Goal: Ask a question

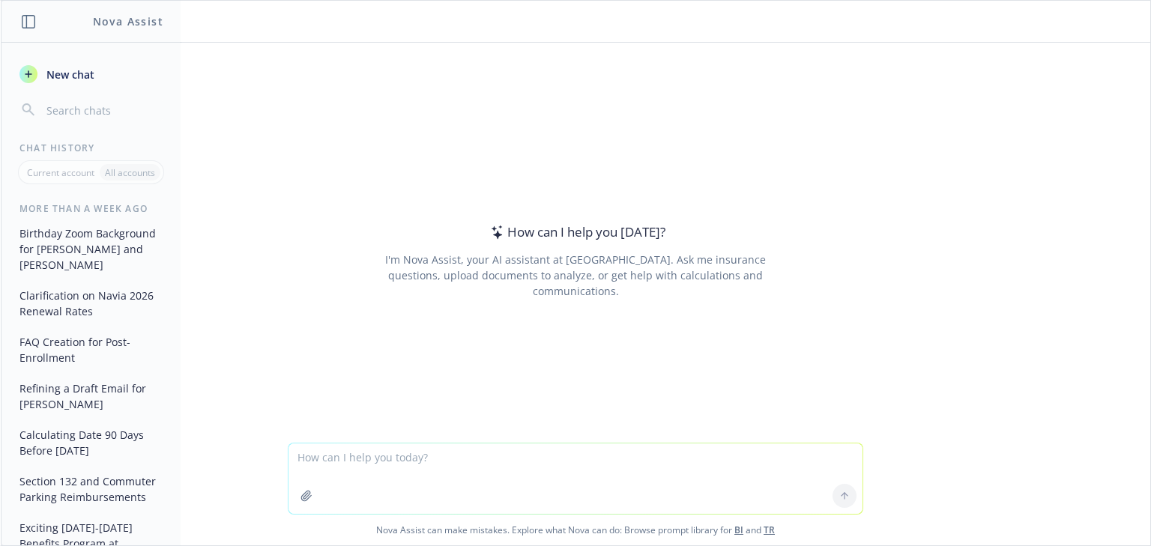
click at [371, 464] on textarea at bounding box center [575, 479] width 574 height 70
type textarea "Can you compare 2 letters and find if there are any differences?"
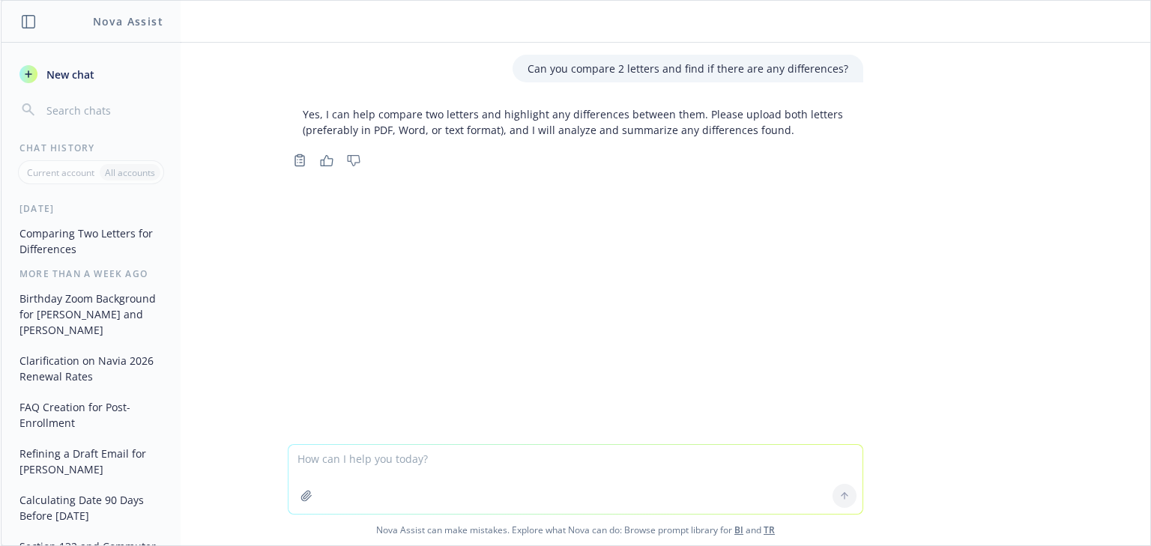
click at [305, 495] on icon "button" at bounding box center [306, 496] width 10 height 10
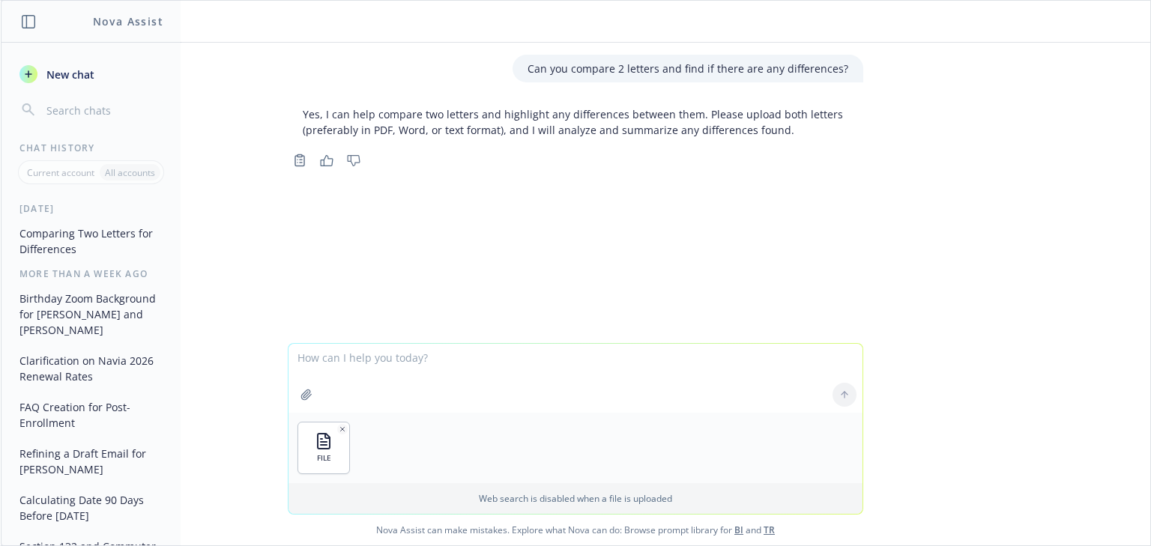
click at [351, 360] on textarea at bounding box center [575, 378] width 574 height 69
type textarea "Compare these 2 letters to highlight any differences"
click at [303, 399] on icon "button" at bounding box center [306, 395] width 12 height 12
click at [294, 383] on button "button" at bounding box center [306, 395] width 24 height 24
click at [502, 393] on textarea "Compare these 2 letters to highlight any differences" at bounding box center [575, 377] width 574 height 70
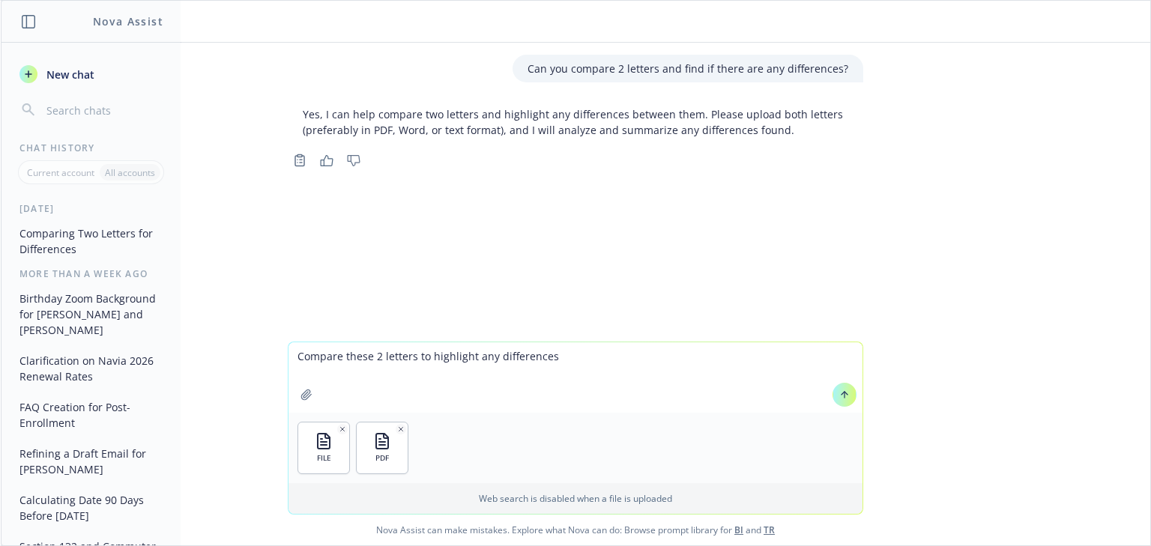
click at [570, 365] on textarea "Compare these 2 letters to highlight any differences" at bounding box center [575, 377] width 574 height 70
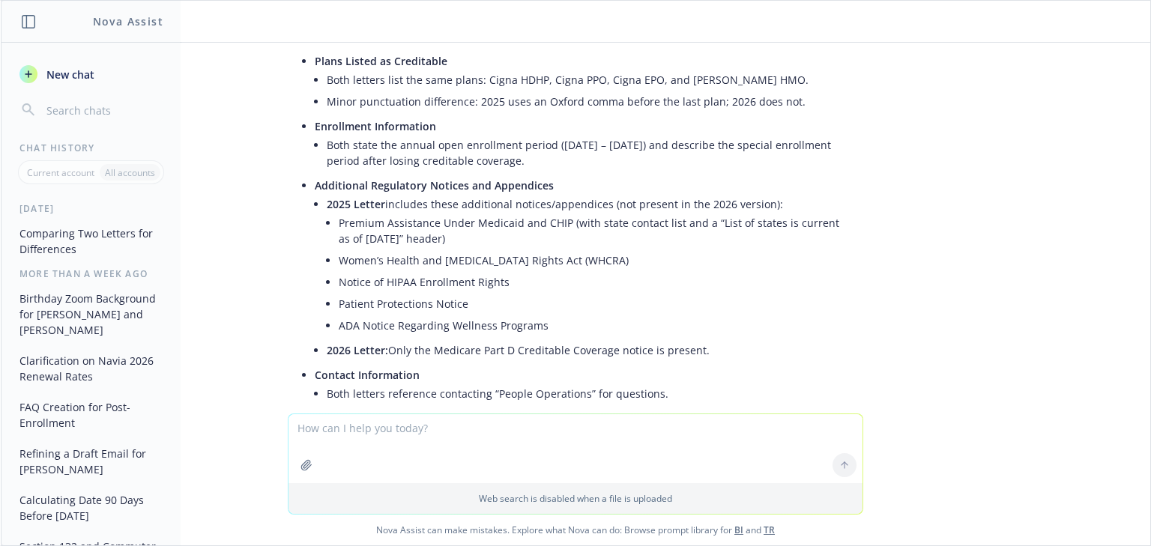
scroll to position [420, 0]
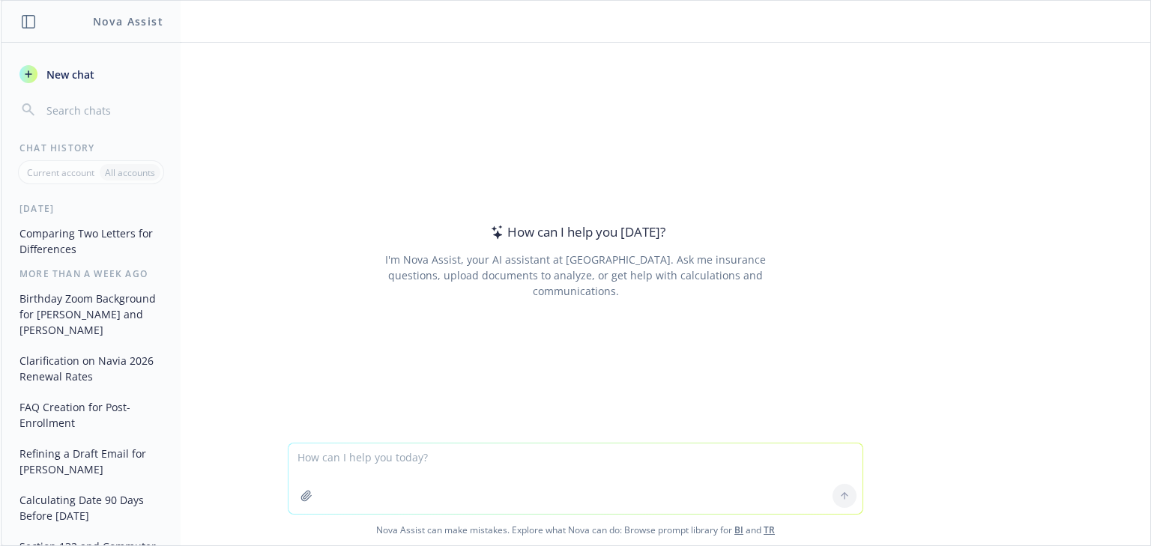
drag, startPoint x: 393, startPoint y: 477, endPoint x: 406, endPoint y: 474, distance: 13.1
click at [394, 477] on textarea at bounding box center [575, 479] width 574 height 70
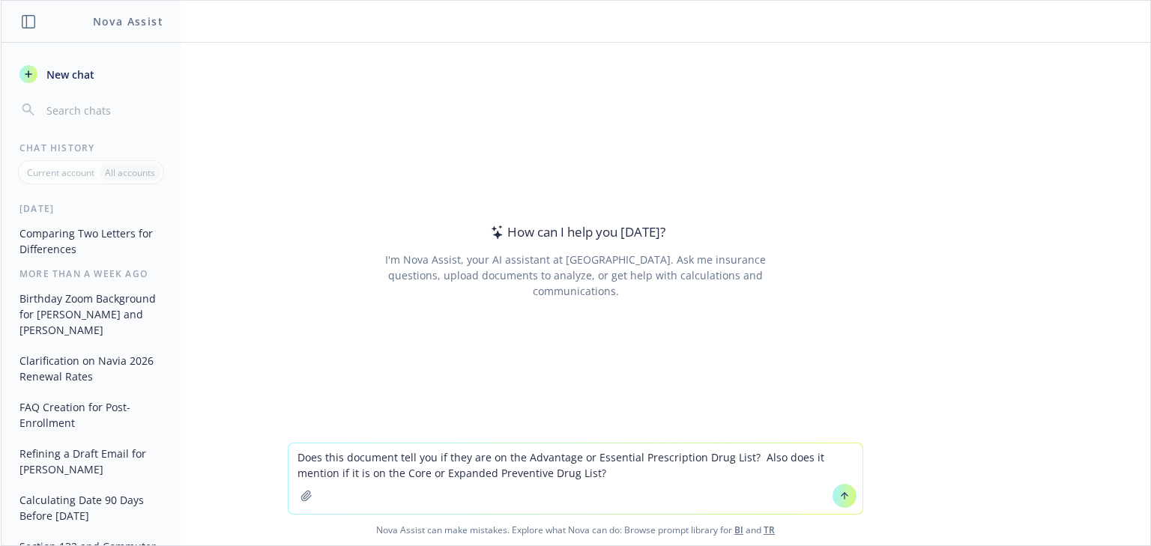
type textarea "Does this document tell you if they are on the Advantage or Essential Prescript…"
click at [305, 490] on icon "button" at bounding box center [306, 496] width 12 height 12
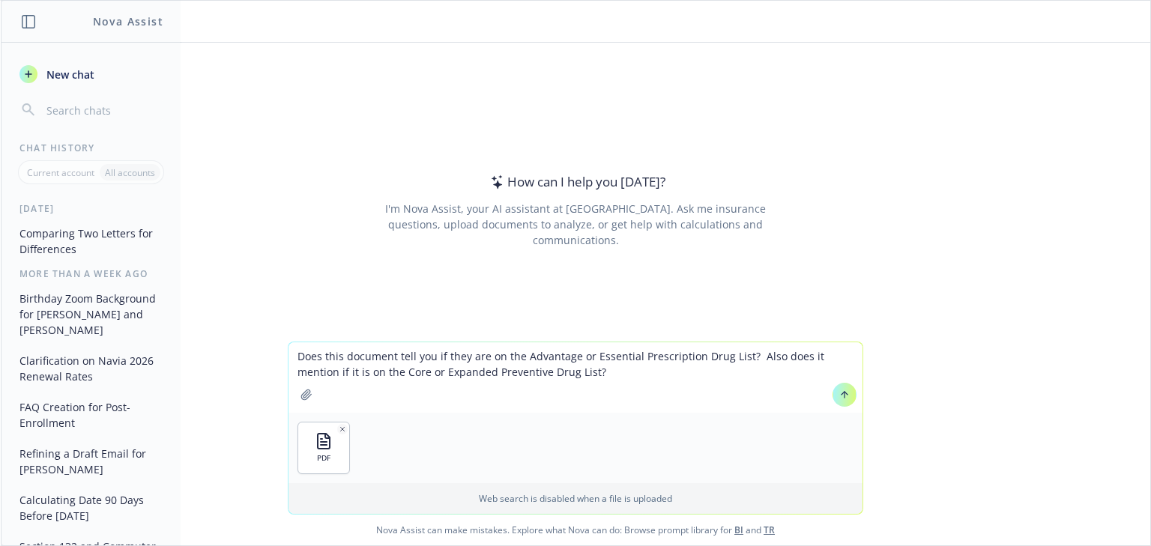
click at [844, 400] on button at bounding box center [844, 395] width 24 height 24
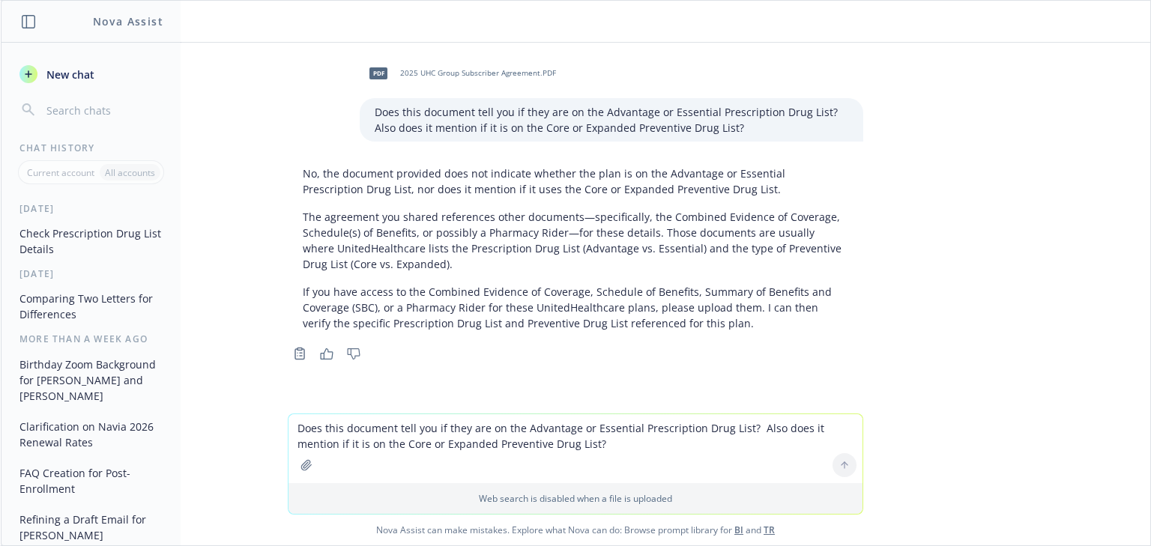
click at [301, 470] on icon "button" at bounding box center [306, 465] width 10 height 10
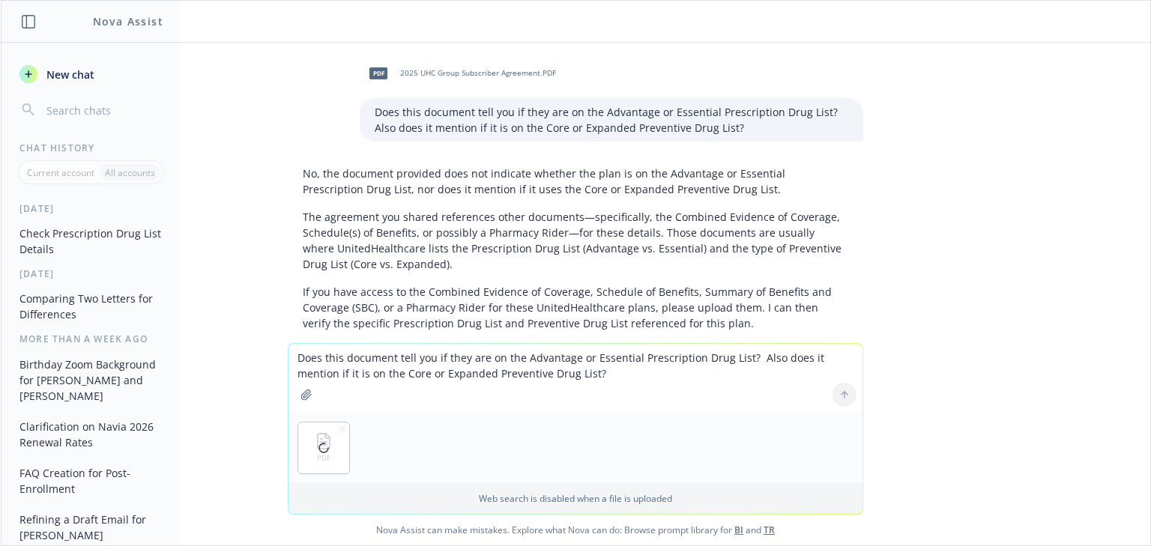
click at [423, 376] on textarea "Does this document tell you if they are on the Advantage or Essential Prescript…" at bounding box center [575, 378] width 574 height 69
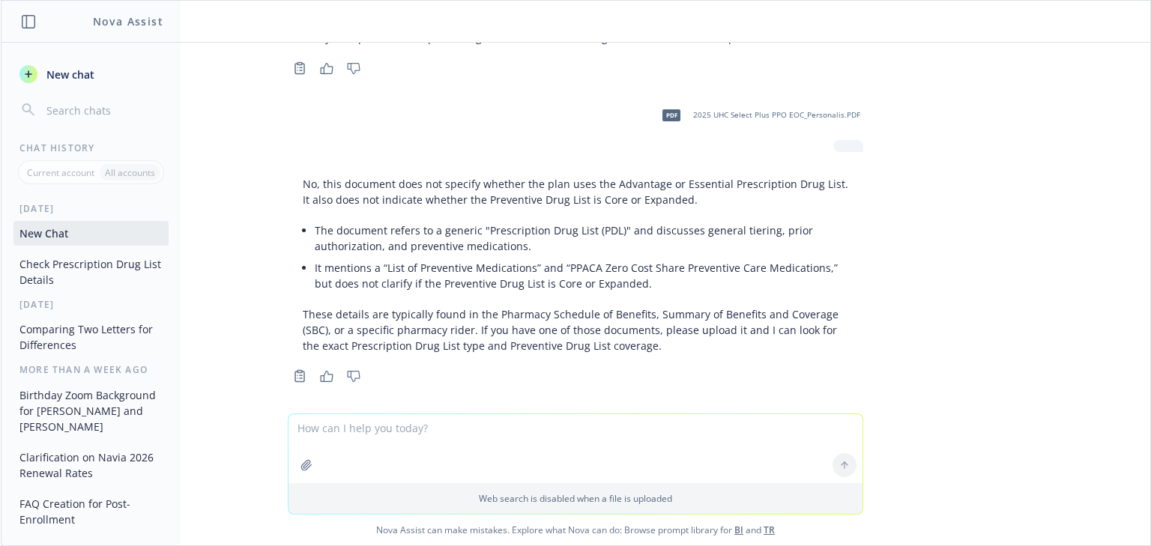
scroll to position [294, 0]
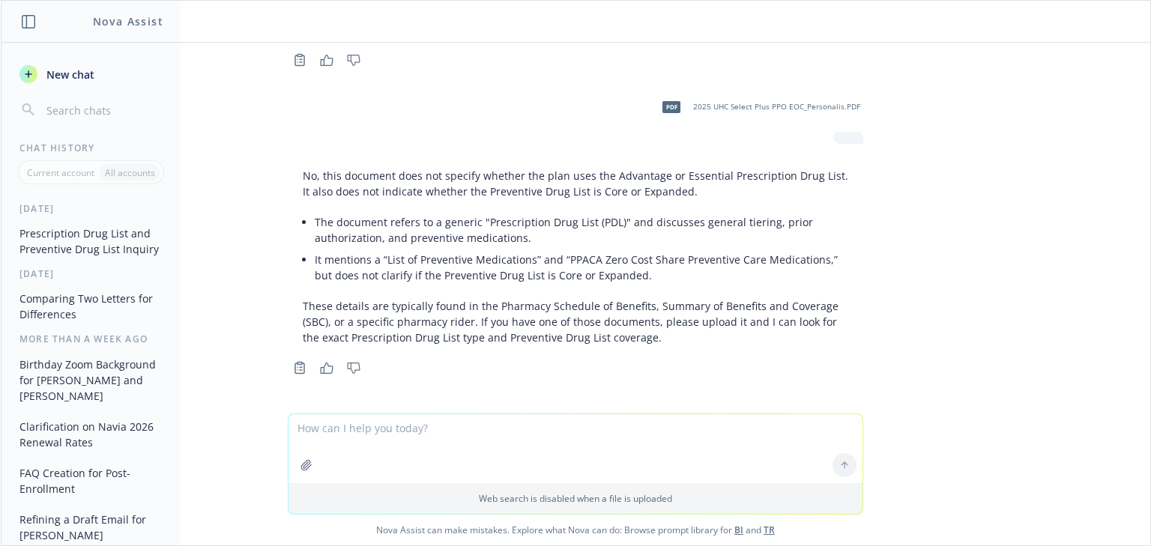
click at [303, 471] on button "button" at bounding box center [306, 465] width 24 height 24
click at [834, 396] on div at bounding box center [844, 395] width 36 height 36
click at [835, 393] on div at bounding box center [844, 395] width 36 height 36
click at [462, 396] on textarea at bounding box center [575, 378] width 574 height 69
click at [480, 459] on div "PDF" at bounding box center [575, 448] width 574 height 70
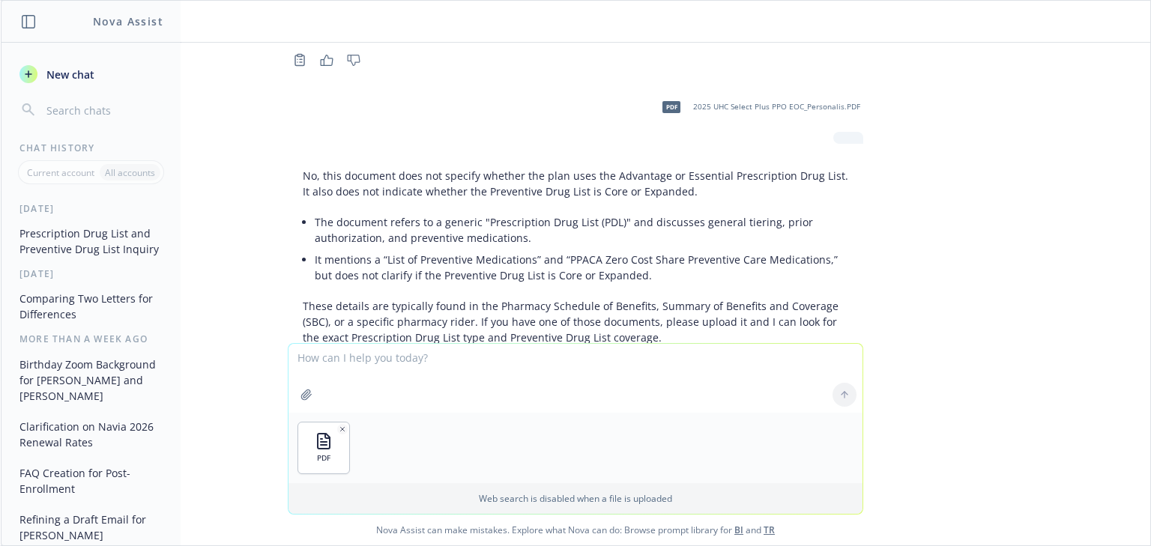
drag, startPoint x: 463, startPoint y: 397, endPoint x: 456, endPoint y: 396, distance: 7.6
click at [460, 397] on textarea at bounding box center [575, 378] width 574 height 69
type textarea "lets try this"
click at [843, 396] on icon at bounding box center [844, 395] width 10 height 10
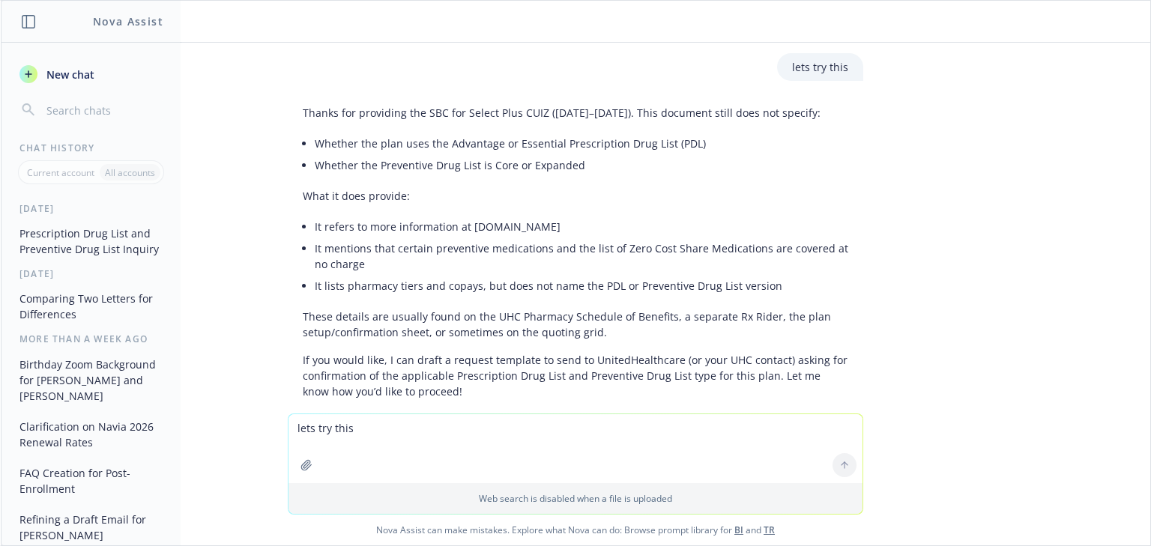
scroll to position [734, 0]
